Goal: Find specific page/section: Find specific page/section

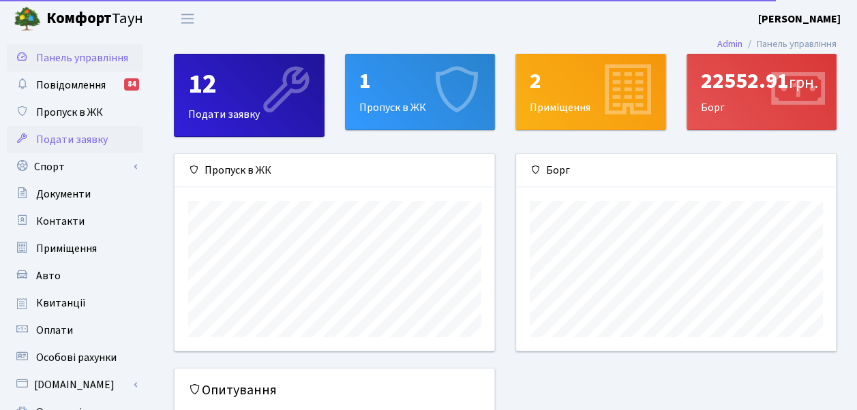
scroll to position [196, 320]
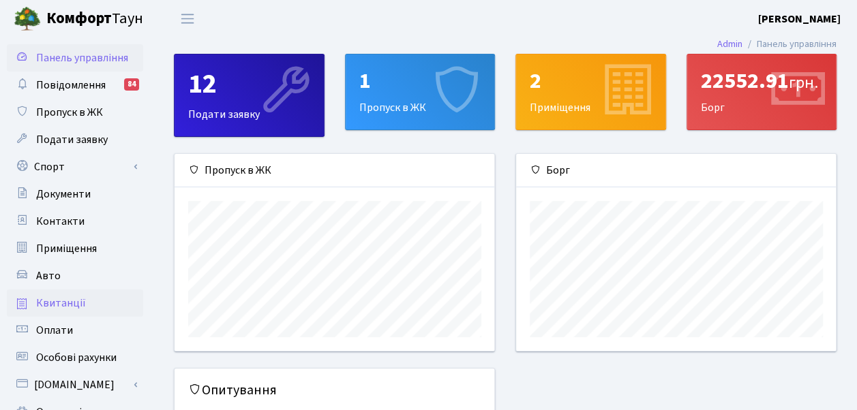
click at [91, 303] on link "Квитанції" at bounding box center [75, 303] width 136 height 27
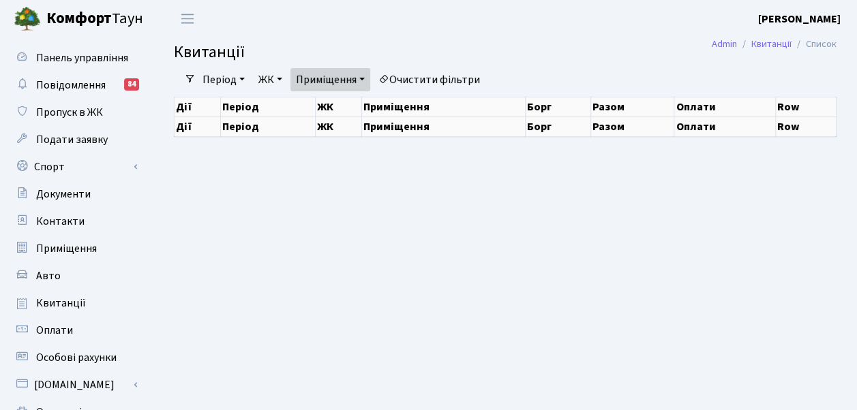
select select "25"
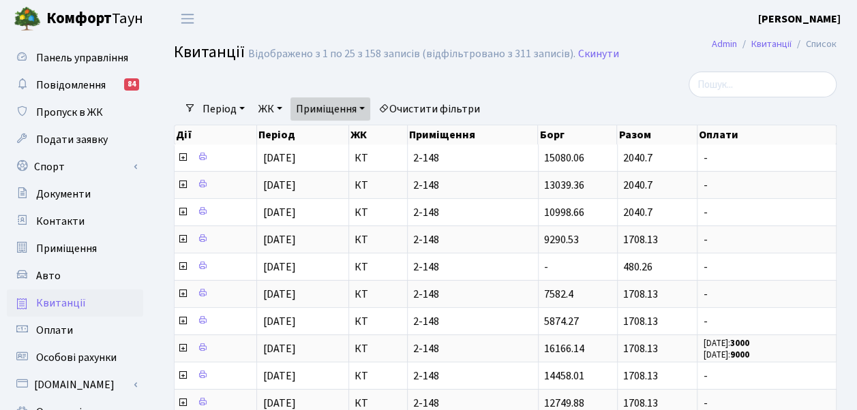
click at [363, 112] on link "Приміщення" at bounding box center [330, 108] width 80 height 23
click at [370, 102] on link "Приміщення" at bounding box center [330, 108] width 80 height 23
click at [367, 110] on link "Приміщення" at bounding box center [330, 108] width 80 height 23
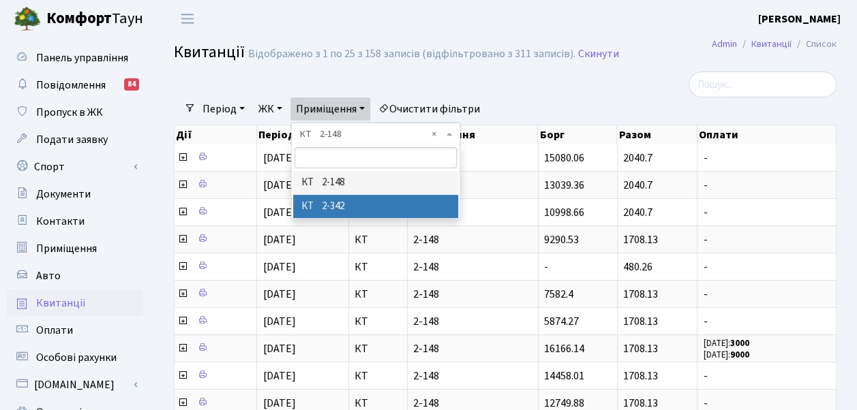
click at [341, 201] on li "КТ 2-342" at bounding box center [376, 207] width 166 height 24
